Goal: Information Seeking & Learning: Understand process/instructions

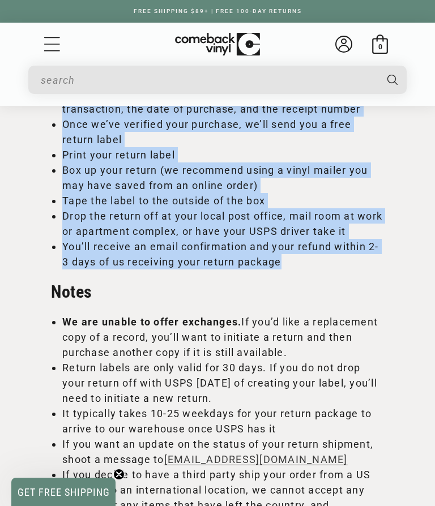
scroll to position [1109, 0]
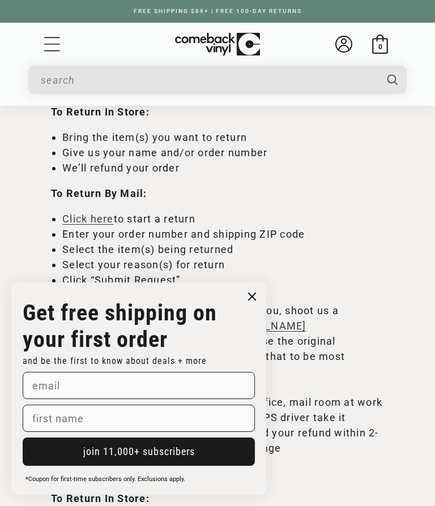
scroll to position [536, 0]
click at [259, 305] on circle "Close dialog" at bounding box center [252, 297] width 16 height 16
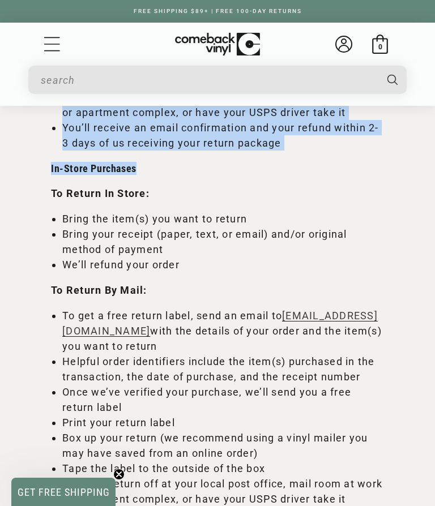
scroll to position [842, 0]
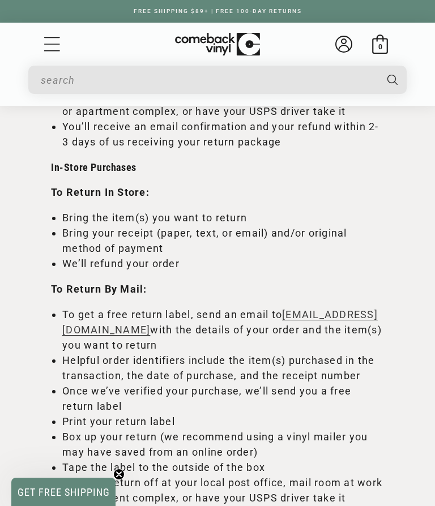
click at [333, 284] on p "To Return By Mail:" at bounding box center [217, 288] width 333 height 15
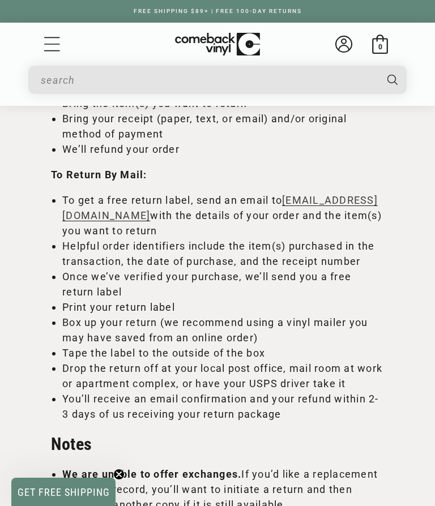
scroll to position [969, 0]
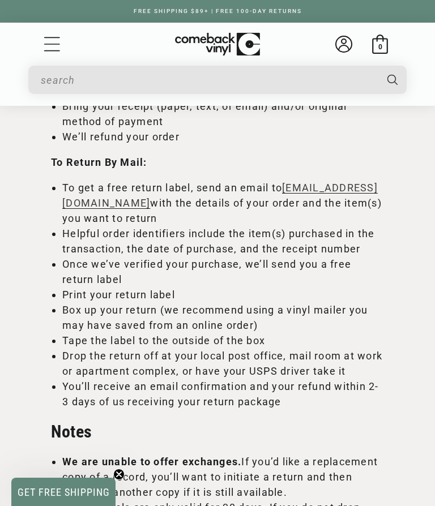
click at [376, 437] on h2 "Notes" at bounding box center [217, 432] width 333 height 22
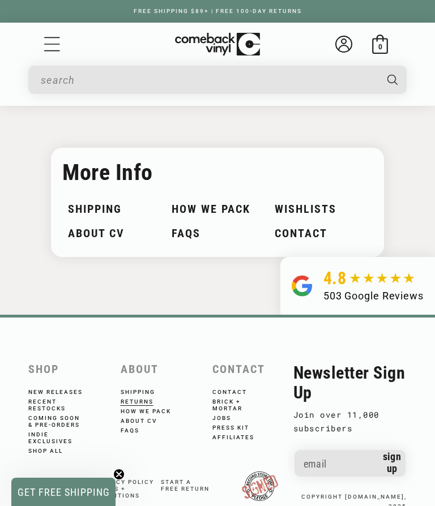
scroll to position [2127, 0]
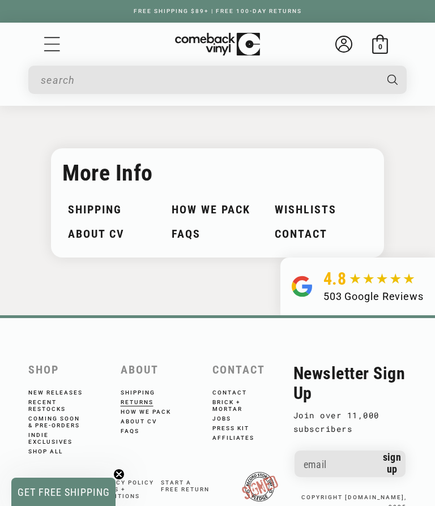
click at [142, 425] on link "About CV" at bounding box center [147, 421] width 52 height 10
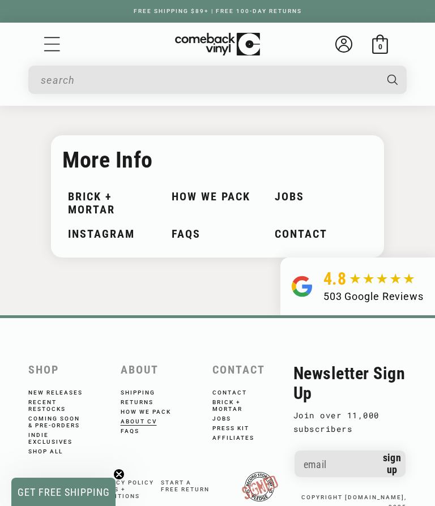
scroll to position [1394, 0]
click at [130, 415] on link "How We Pack" at bounding box center [154, 411] width 66 height 10
